Goal: Transaction & Acquisition: Purchase product/service

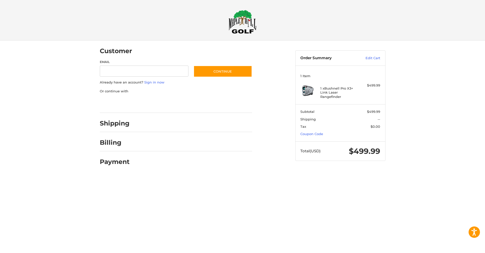
click at [450, 175] on div at bounding box center [242, 175] width 485 height 0
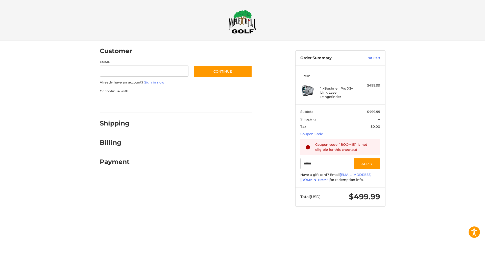
click at [280, 216] on div at bounding box center [242, 216] width 485 height 0
type input "******"
